Goal: Information Seeking & Learning: Learn about a topic

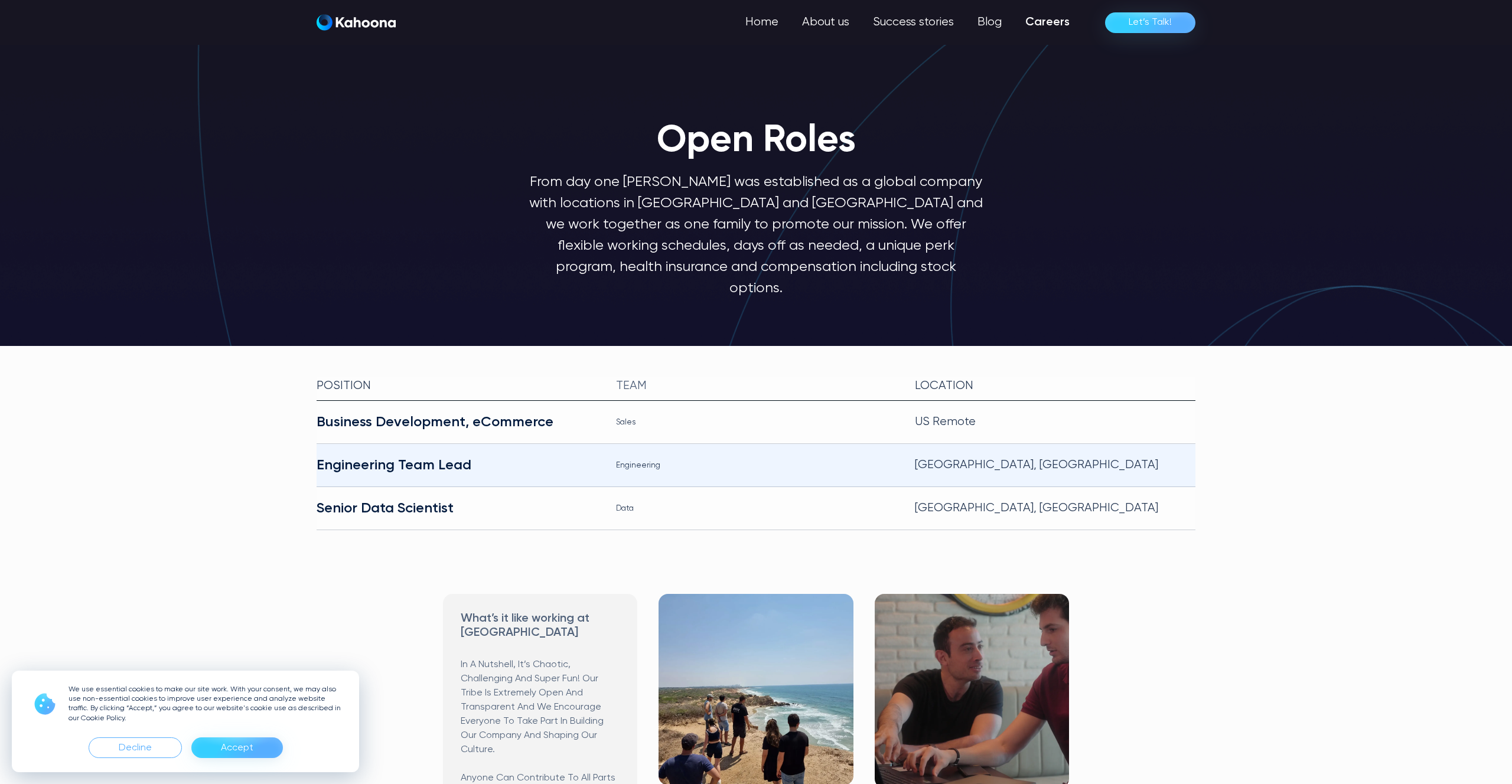
click at [452, 456] on div "Engineering Team Lead" at bounding box center [457, 465] width 280 height 19
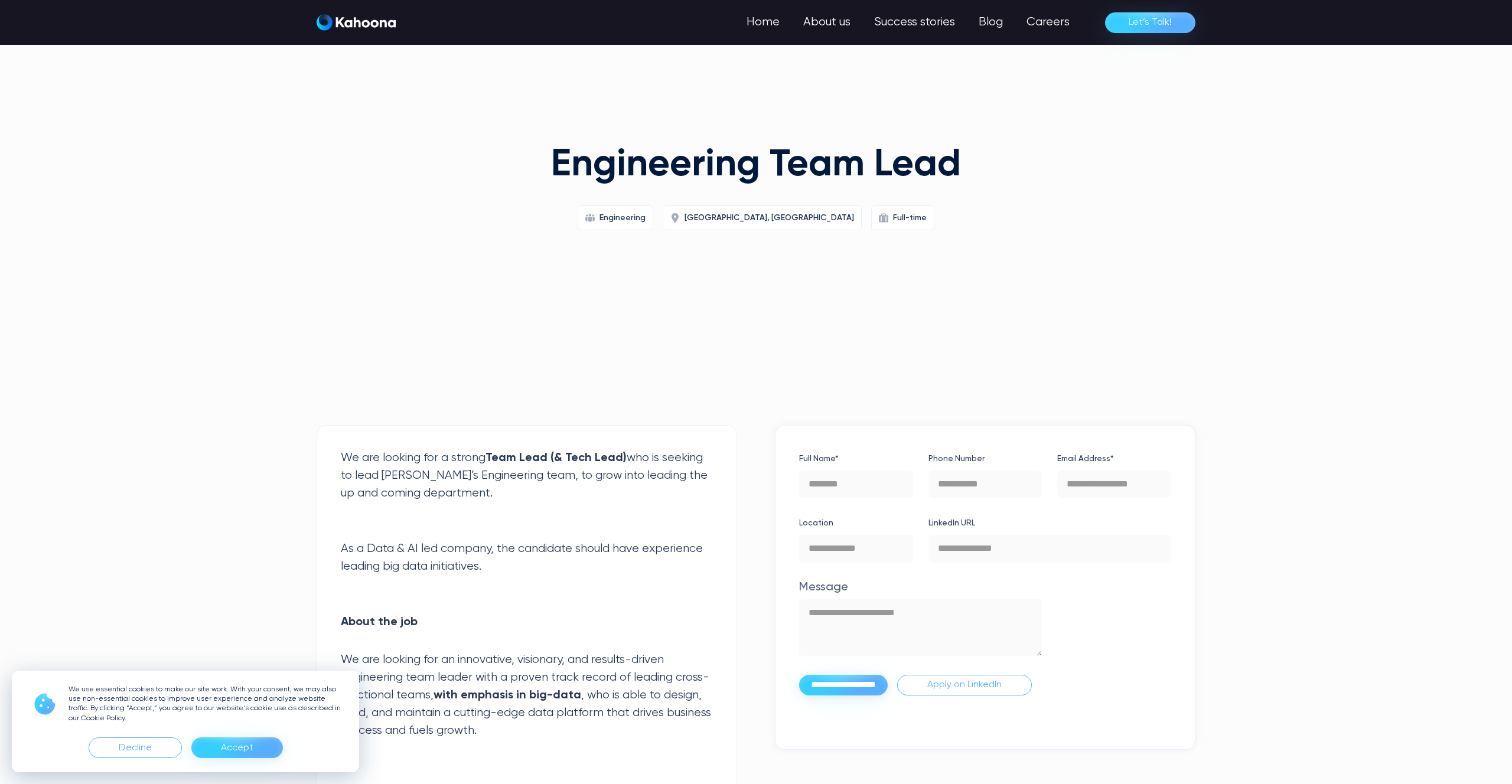
click at [469, 376] on div "Engineering Team Lead Engineering [GEOGRAPHIC_DATA], [GEOGRAPHIC_DATA] Full-time" at bounding box center [756, 254] width 1512 height 298
